Goal: Information Seeking & Learning: Learn about a topic

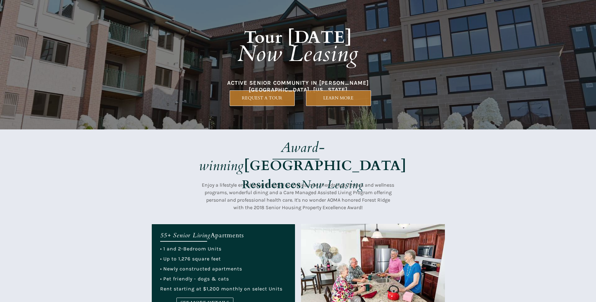
scroll to position [63, 0]
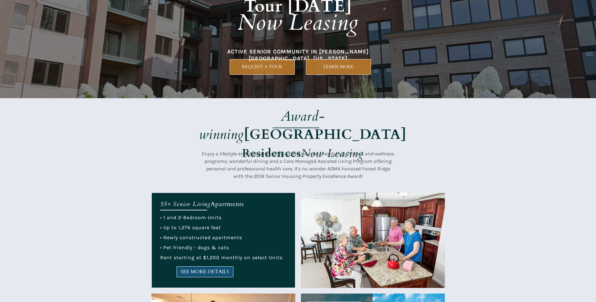
click at [218, 269] on span "SEE MORE DETAILS" at bounding box center [205, 272] width 56 height 6
click at [221, 274] on span "SEE MORE DETAILS" at bounding box center [205, 272] width 56 height 6
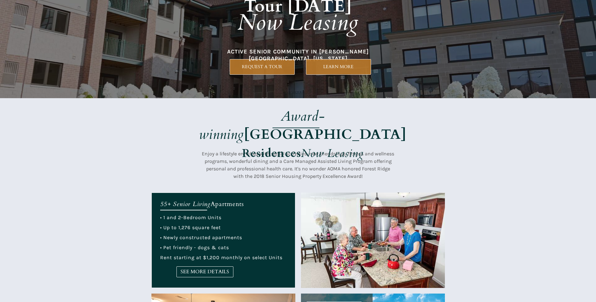
click at [206, 275] on link "SEE MORE DETAILS" at bounding box center [204, 271] width 57 height 11
click at [179, 275] on link "SEE MORE DETAILS" at bounding box center [204, 271] width 57 height 11
click at [199, 271] on span "SEE MORE DETAILS" at bounding box center [205, 272] width 56 height 6
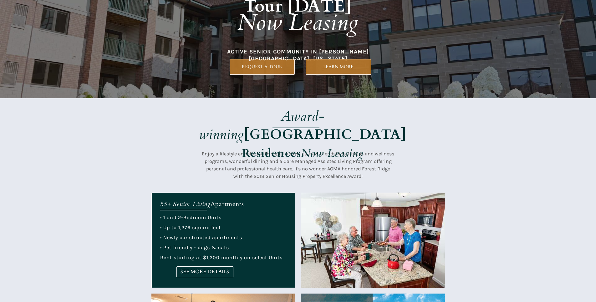
click at [220, 268] on link "SEE MORE DETAILS" at bounding box center [204, 271] width 57 height 11
